Goal: Task Accomplishment & Management: Use online tool/utility

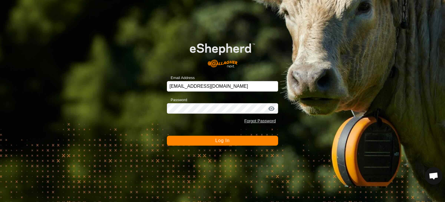
click at [213, 139] on button "Log In" at bounding box center [222, 140] width 111 height 10
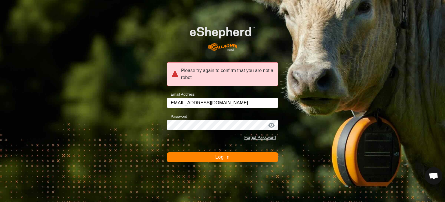
click at [211, 154] on button "Log In" at bounding box center [222, 157] width 111 height 10
click at [211, 155] on button "Log In" at bounding box center [222, 157] width 111 height 10
click at [227, 153] on button "Log In" at bounding box center [222, 157] width 111 height 10
